Goal: Task Accomplishment & Management: Use online tool/utility

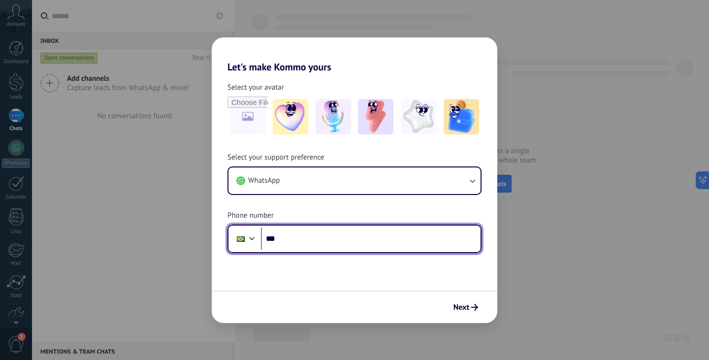
click at [323, 239] on input "***" at bounding box center [371, 239] width 220 height 23
type input "**********"
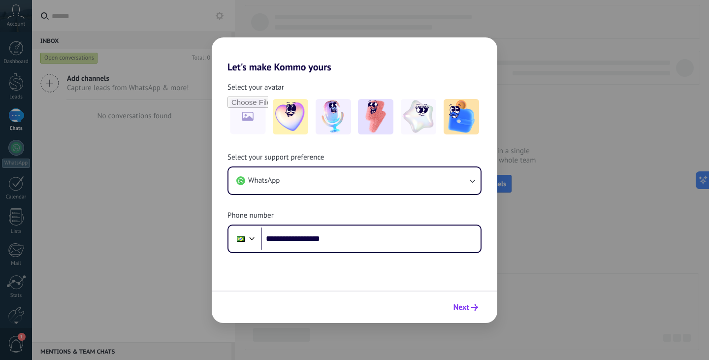
click at [452, 306] on button "Next" at bounding box center [465, 307] width 33 height 17
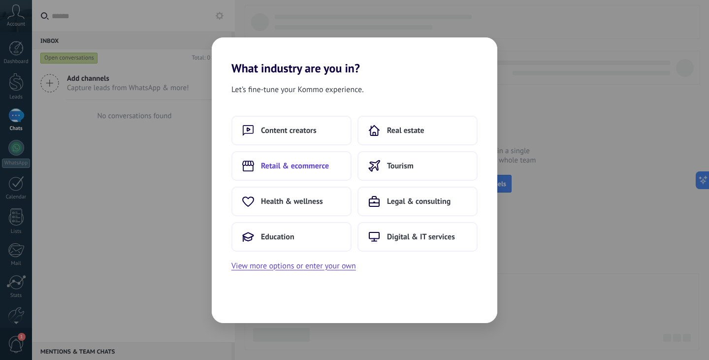
click at [307, 174] on button "Retail & ecommerce" at bounding box center [291, 166] width 120 height 30
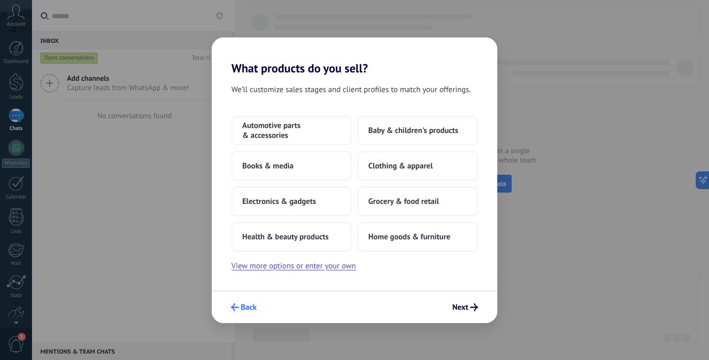
click at [234, 307] on use "submit" at bounding box center [235, 307] width 8 height 8
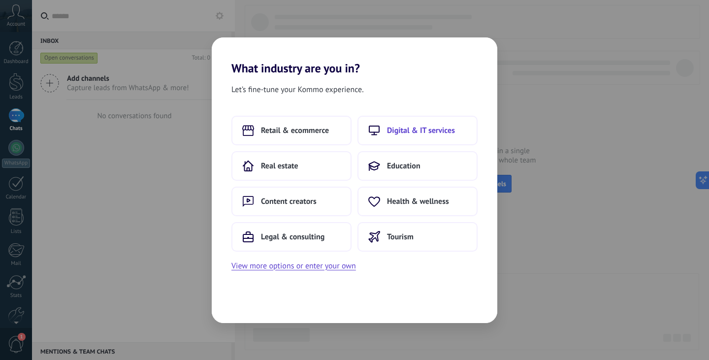
click at [438, 126] on span "Digital & IT services" at bounding box center [421, 131] width 68 height 10
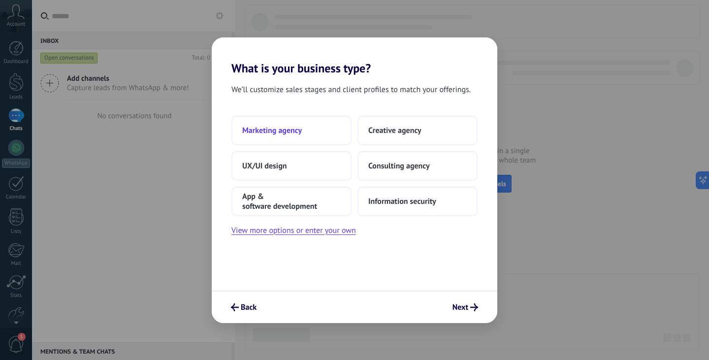
click at [300, 127] on span "Marketing agency" at bounding box center [272, 131] width 60 height 10
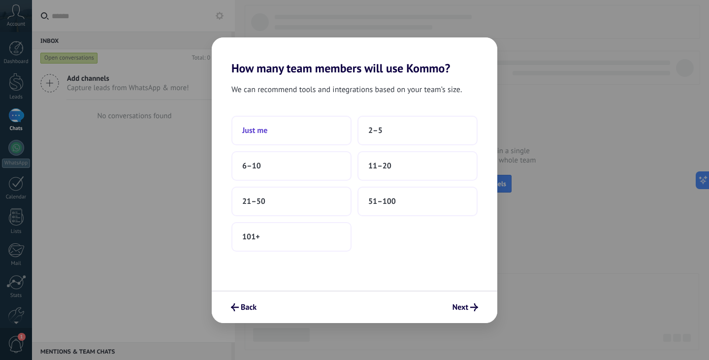
click at [332, 132] on button "Just me" at bounding box center [291, 131] width 120 height 30
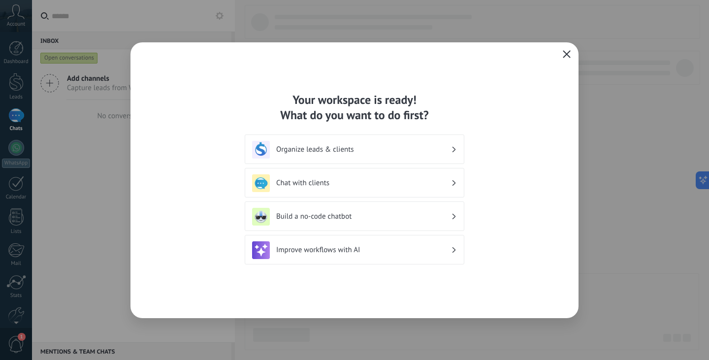
click at [566, 52] on icon "button" at bounding box center [567, 54] width 8 height 8
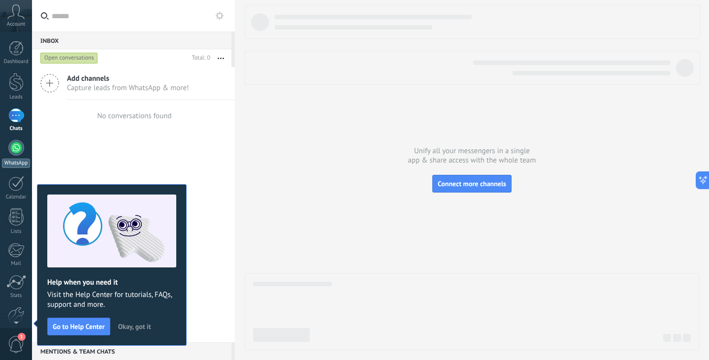
click at [17, 144] on div at bounding box center [16, 148] width 16 height 16
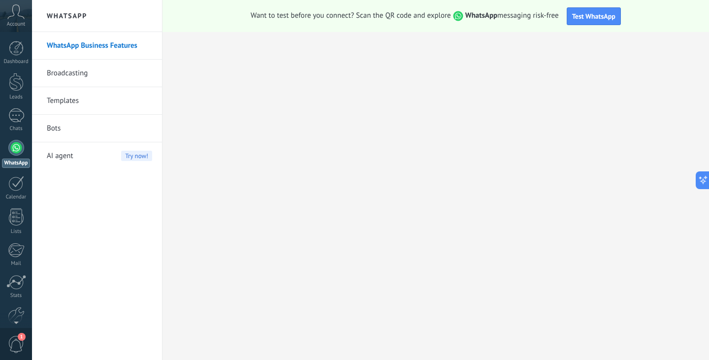
click at [109, 121] on link "Bots" at bounding box center [99, 129] width 105 height 28
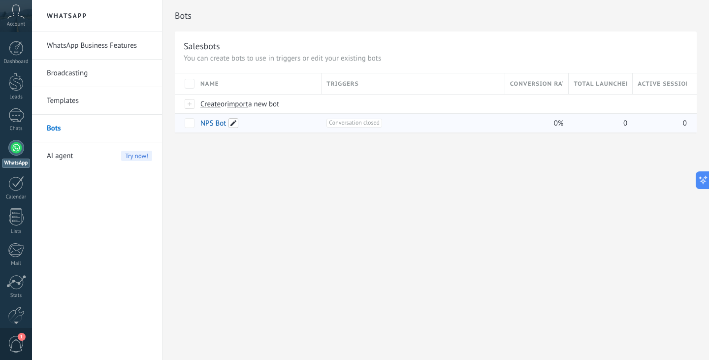
click at [234, 125] on span at bounding box center [234, 123] width 10 height 10
click at [252, 148] on span "Cancel" at bounding box center [252, 145] width 19 height 9
click at [349, 119] on span "Conversation closed +0" at bounding box center [355, 123] width 56 height 9
click at [415, 123] on div "+1 Conversation closed +0" at bounding box center [413, 123] width 173 height 9
